Goal: Task Accomplishment & Management: Complete application form

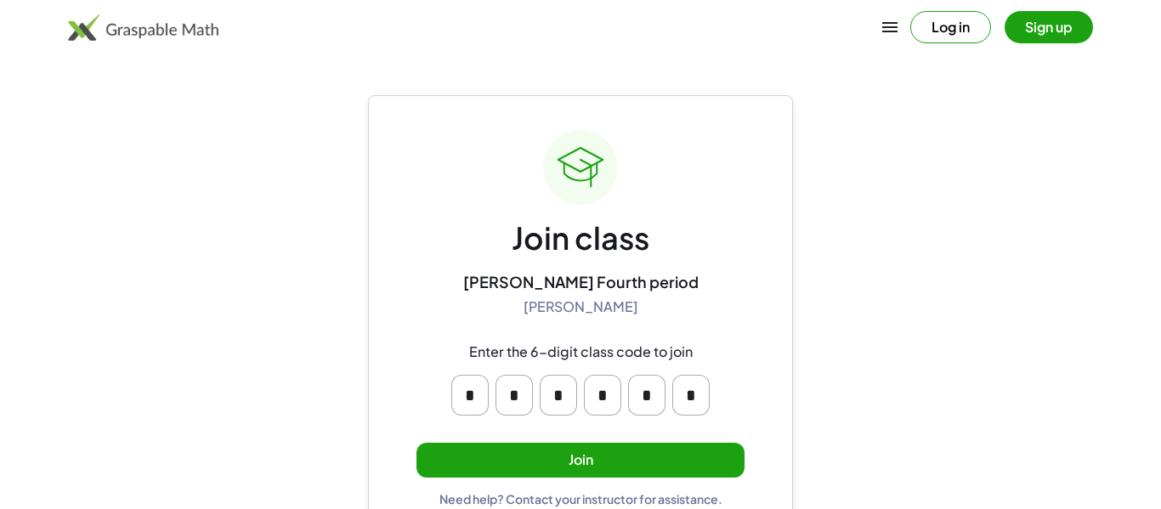
scroll to position [32, 0]
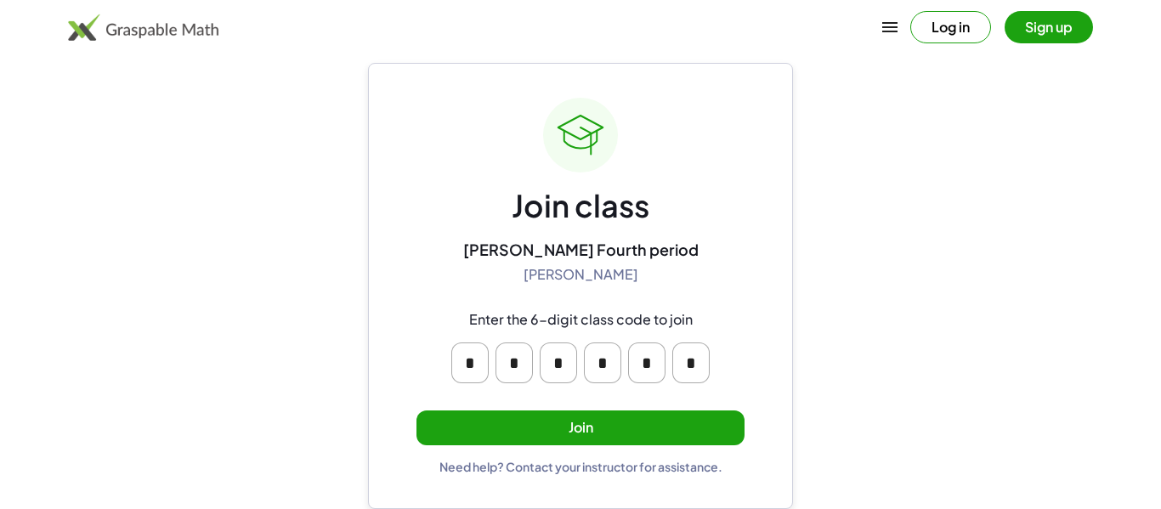
click at [472, 376] on input "*" at bounding box center [469, 362] width 37 height 41
click at [501, 370] on input "*" at bounding box center [513, 362] width 37 height 41
click at [475, 414] on button "Join" at bounding box center [580, 427] width 328 height 35
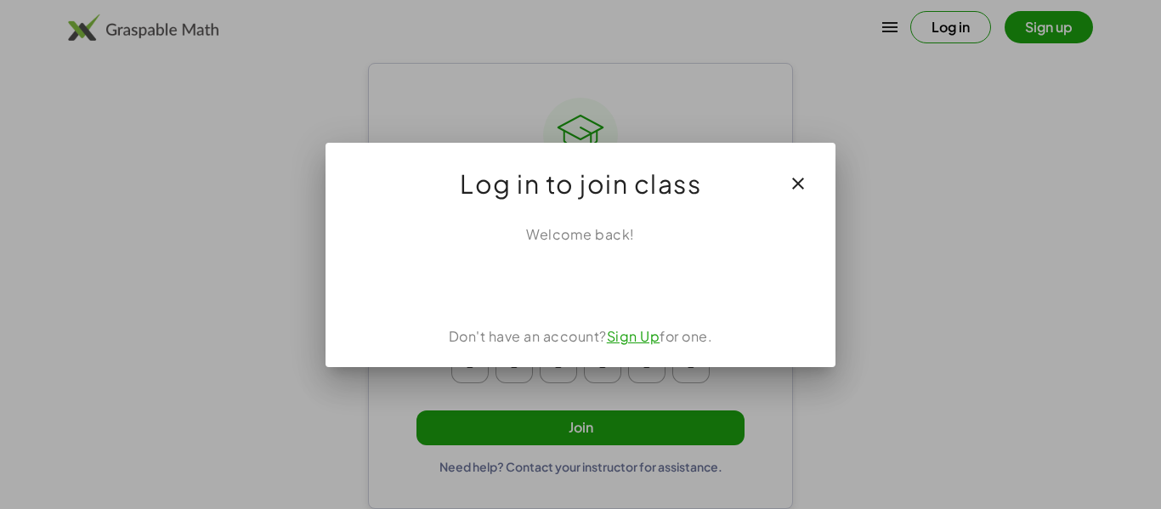
scroll to position [0, 0]
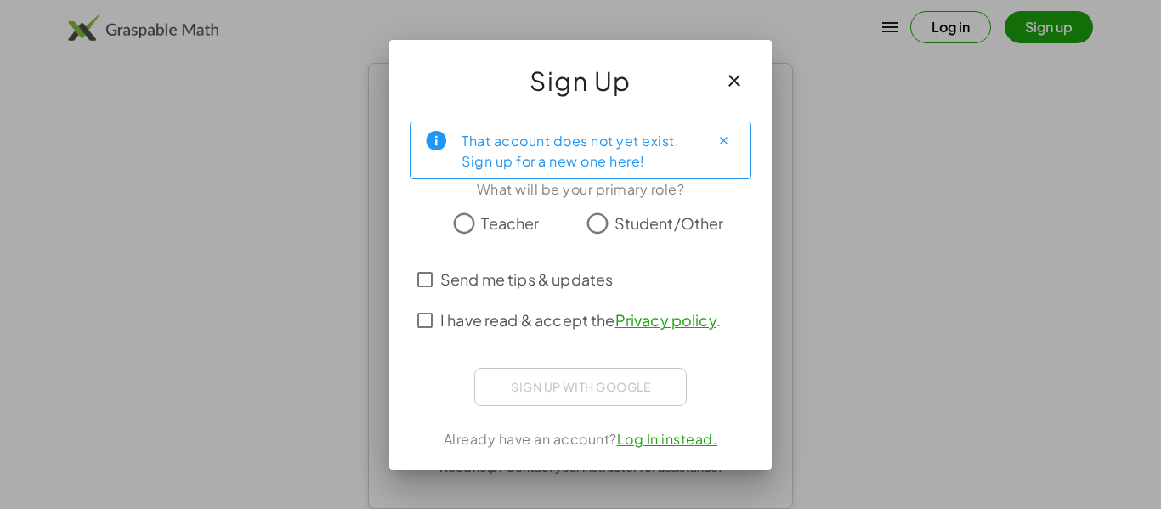
click at [635, 227] on span "Student/Other" at bounding box center [669, 223] width 110 height 23
click at [726, 139] on icon "Close" at bounding box center [723, 140] width 13 height 13
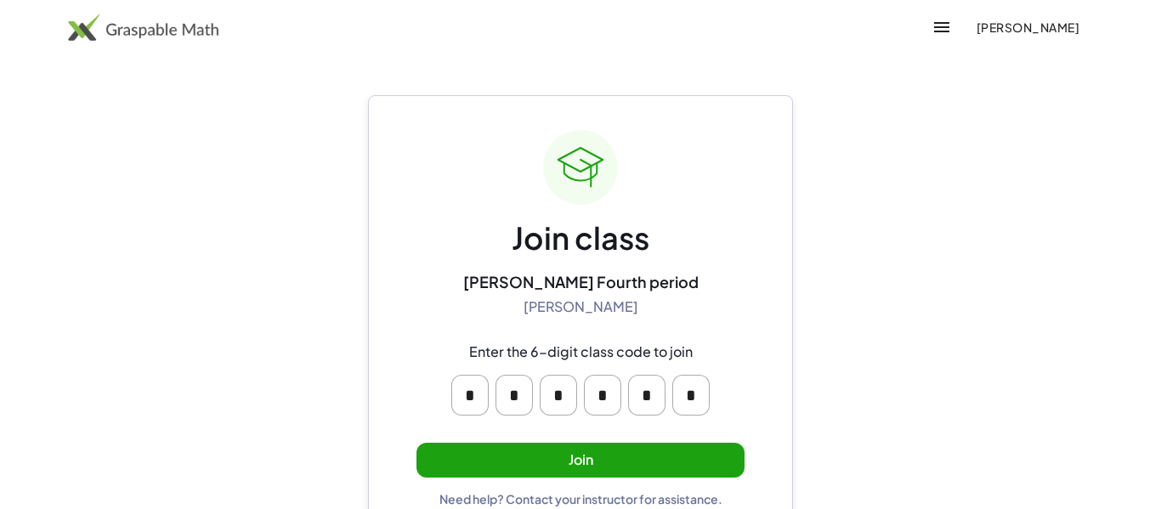
scroll to position [32, 0]
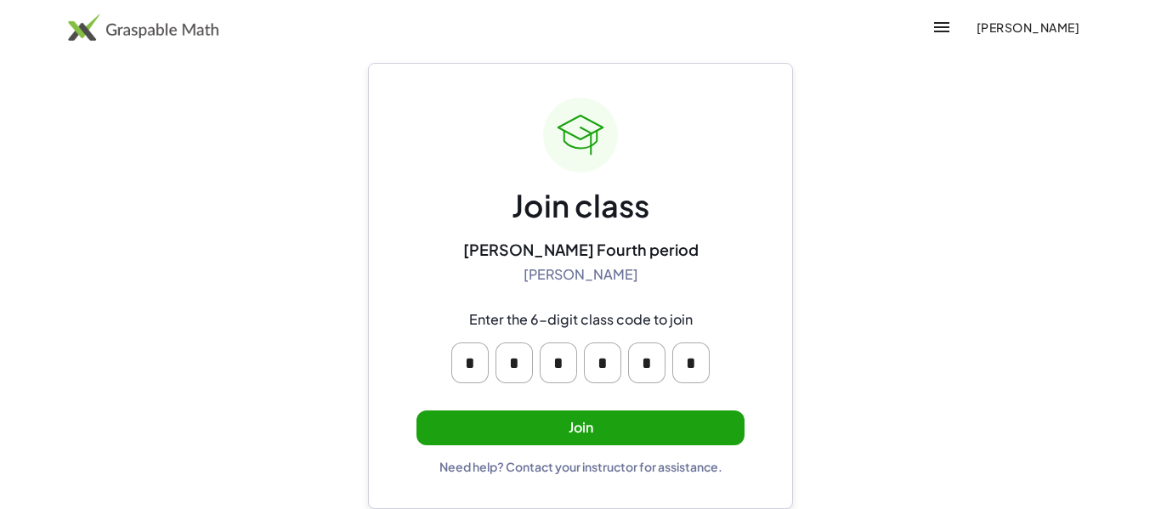
click at [553, 430] on button "Join" at bounding box center [580, 427] width 328 height 35
